Goal: Task Accomplishment & Management: Complete application form

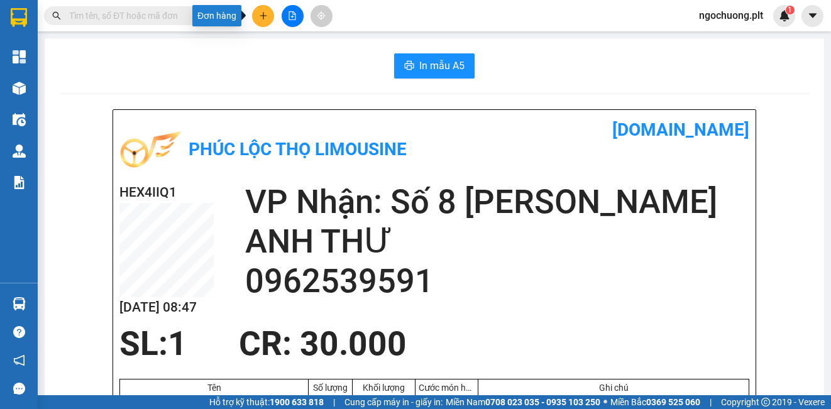
click at [266, 18] on icon "plus" at bounding box center [263, 15] width 9 height 9
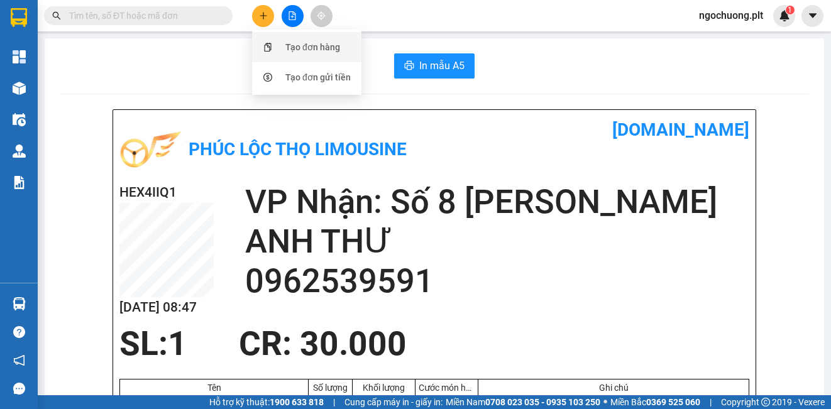
click at [290, 49] on div "Tạo đơn hàng" at bounding box center [312, 47] width 55 height 14
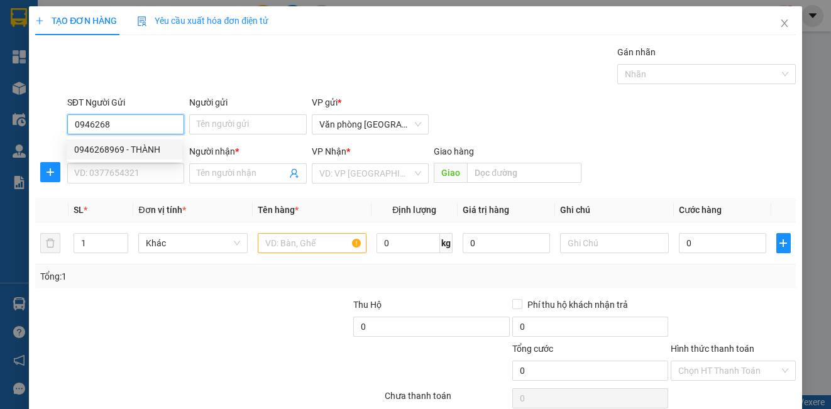
click at [124, 151] on div "0946268969 - THÀNH" at bounding box center [124, 150] width 101 height 14
type input "0946268969"
type input "THÀNH"
type input "0947755885"
type input "huynh"
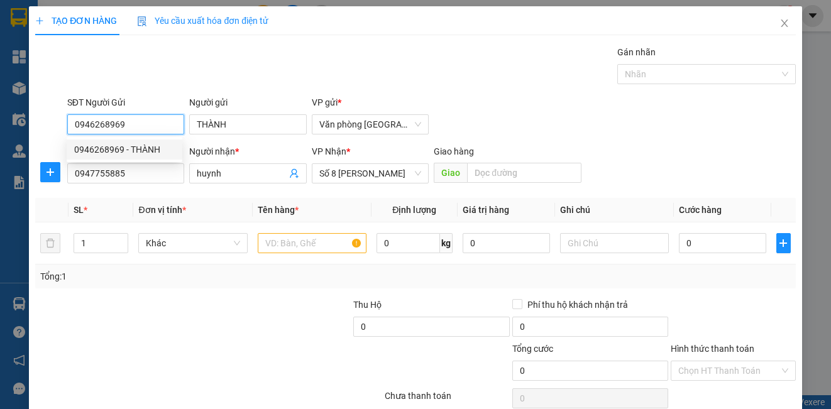
type input "30.000"
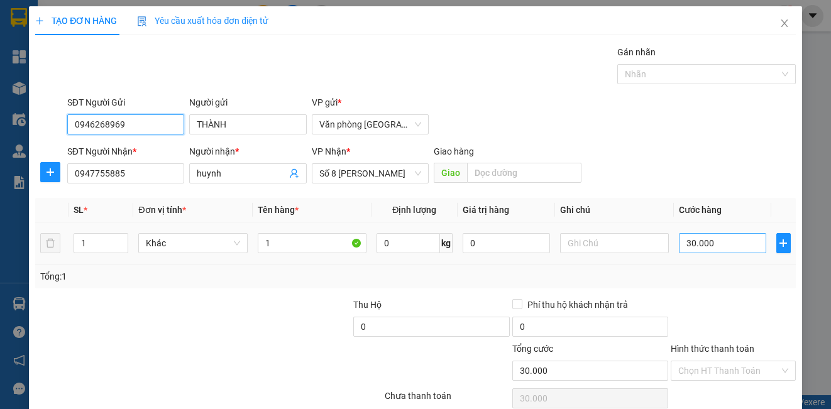
type input "0946268969"
click at [730, 243] on input "30.000" at bounding box center [722, 243] width 87 height 20
type input "0"
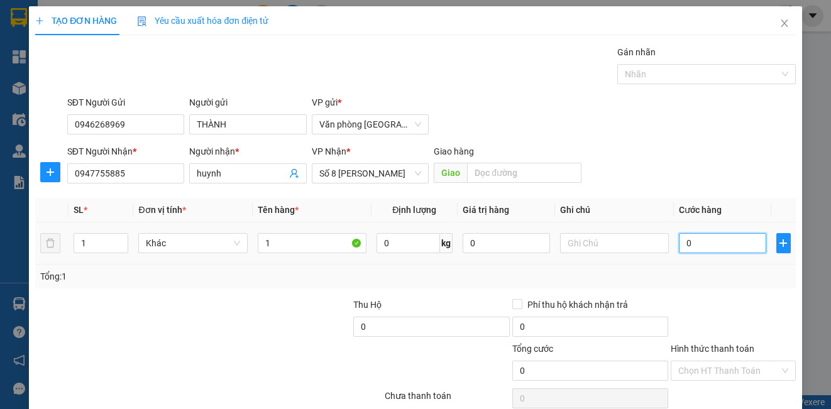
type input "4"
type input "04"
type input "40"
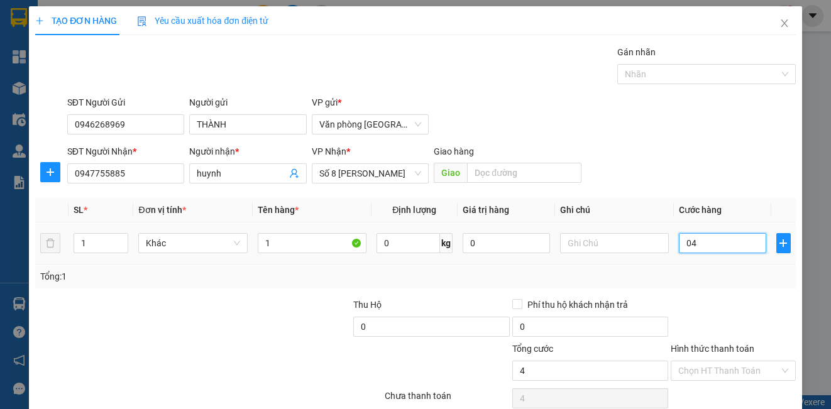
type input "040"
type input "400"
type input "0.400"
type input "4.000"
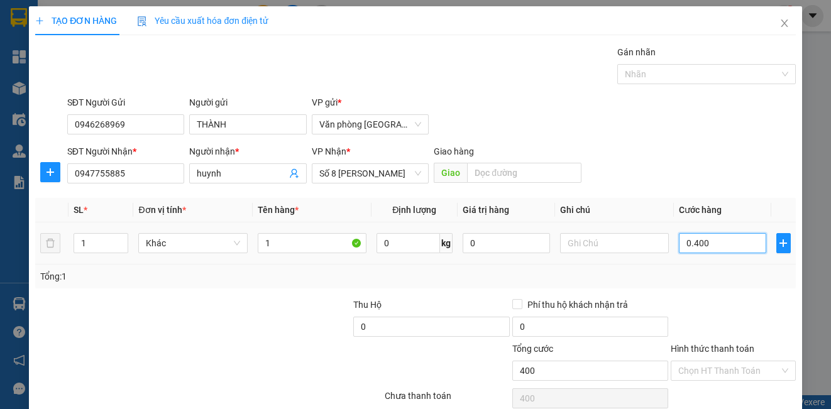
type input "4.000"
type input "04.000"
type input "40.000"
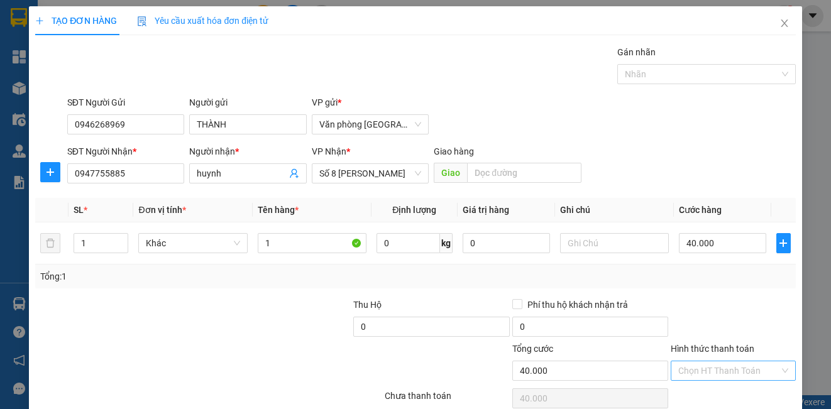
click at [701, 371] on input "Hình thức thanh toán" at bounding box center [728, 370] width 101 height 19
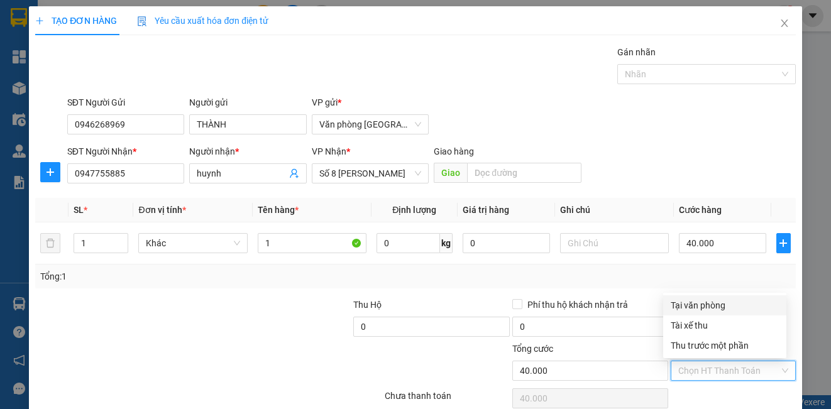
click at [694, 307] on div "Tại văn phòng" at bounding box center [725, 306] width 108 height 14
type input "0"
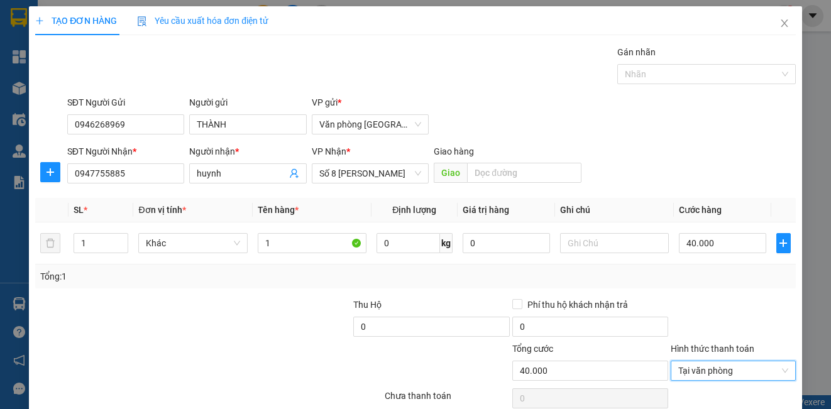
scroll to position [56, 0]
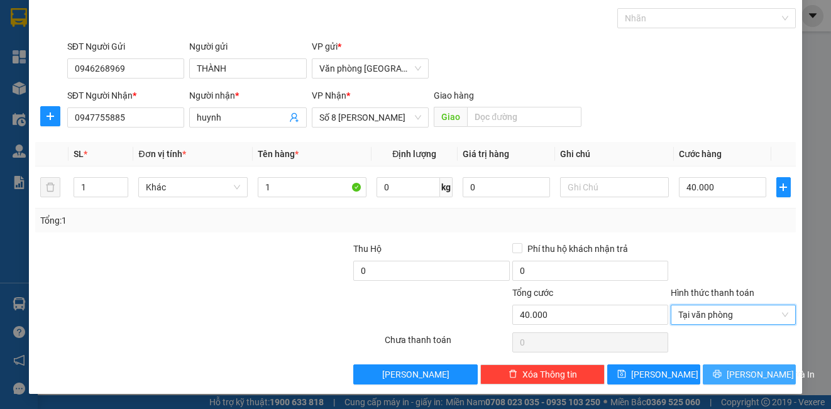
click at [718, 374] on icon "printer" at bounding box center [717, 374] width 9 height 9
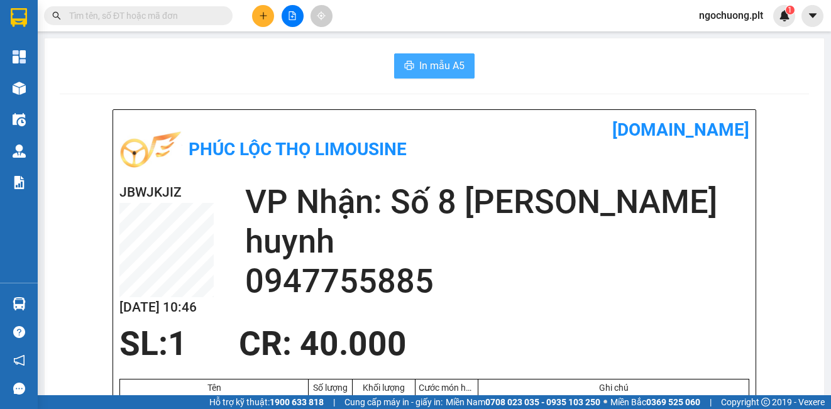
click at [432, 64] on span "In mẫu A5" at bounding box center [441, 66] width 45 height 16
